Goal: Register for event/course: Sign up to attend an event or enroll in a course

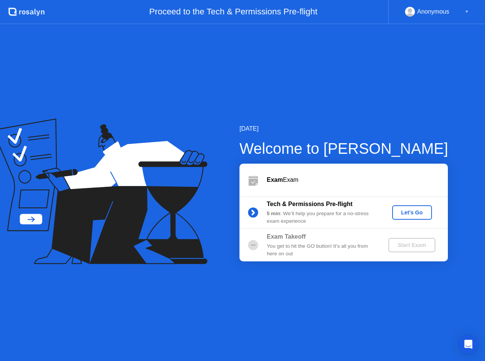
click at [413, 215] on div "Let's Go" at bounding box center [412, 212] width 34 height 6
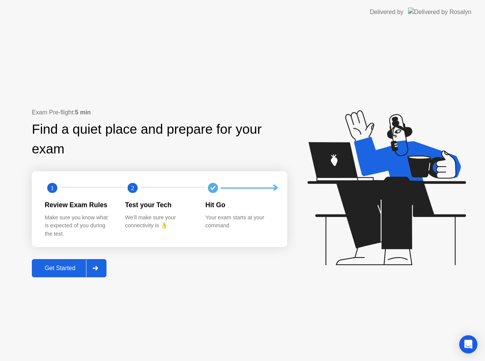
click at [66, 272] on div "Get Started" at bounding box center [60, 268] width 52 height 7
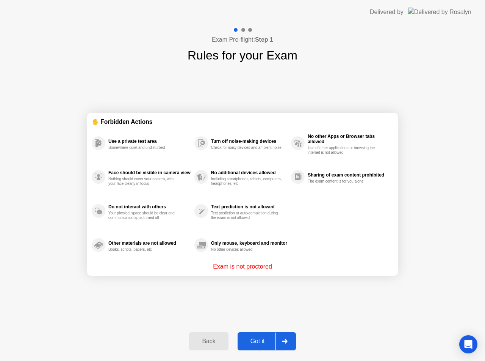
click at [257, 339] on div "Got it" at bounding box center [258, 341] width 36 height 7
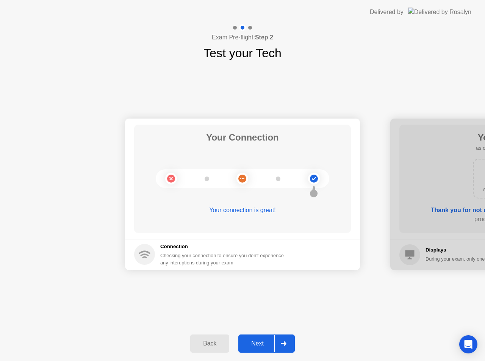
click at [254, 339] on button "Next" at bounding box center [266, 343] width 56 height 18
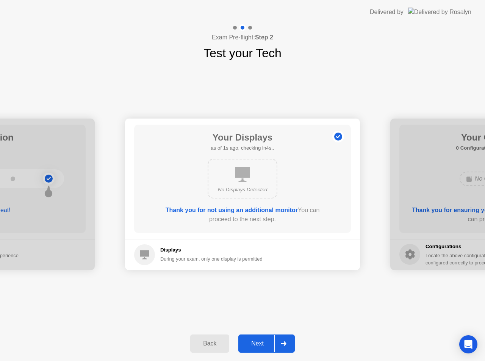
click at [255, 340] on div "Next" at bounding box center [257, 343] width 34 height 7
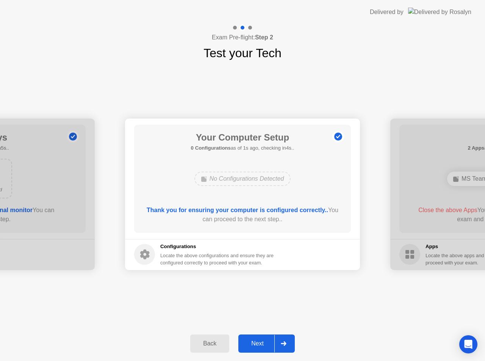
click at [256, 340] on div "Next" at bounding box center [257, 343] width 34 height 7
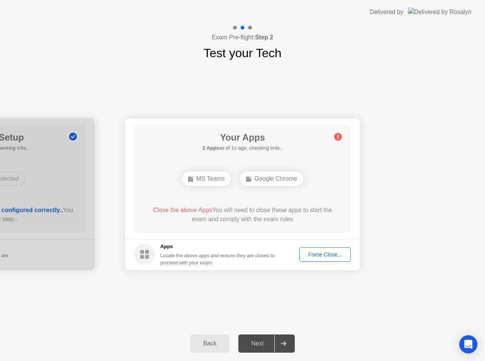
click at [315, 258] on div "Force Close..." at bounding box center [325, 254] width 46 height 6
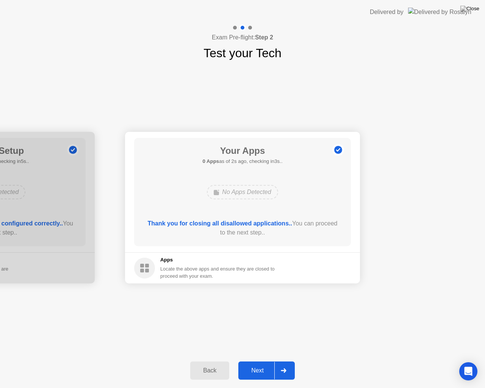
click at [256, 361] on div "Next" at bounding box center [257, 370] width 34 height 7
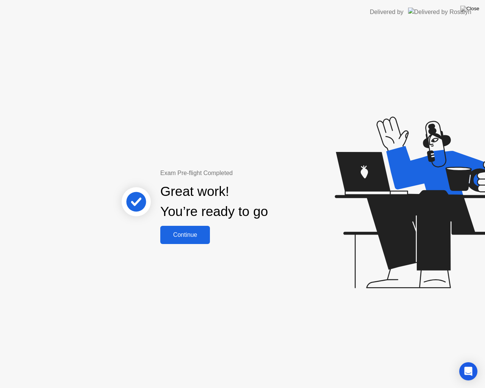
click at [190, 240] on button "Continue" at bounding box center [185, 235] width 50 height 18
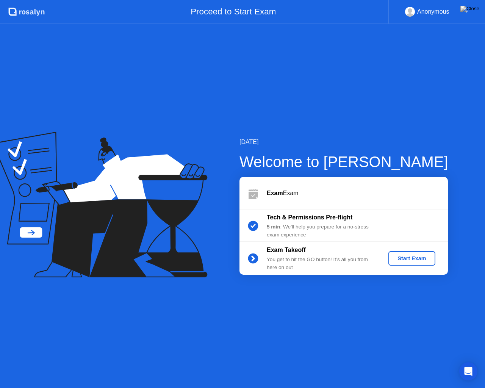
click at [404, 256] on div "Start Exam" at bounding box center [411, 258] width 41 height 6
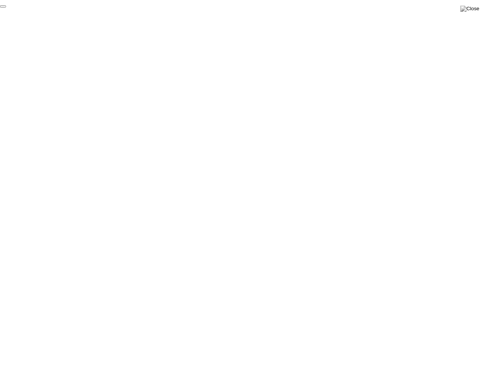
click div "End Proctoring Session"
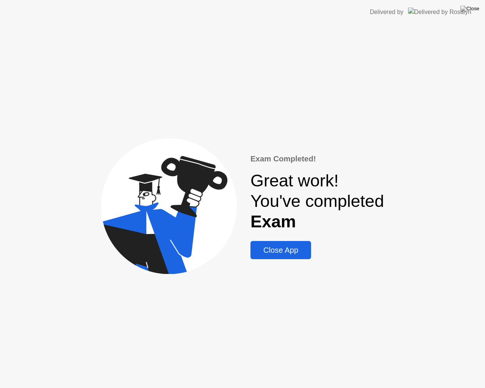
click at [286, 242] on button "Close App" at bounding box center [280, 250] width 61 height 18
